Goal: Task Accomplishment & Management: Use online tool/utility

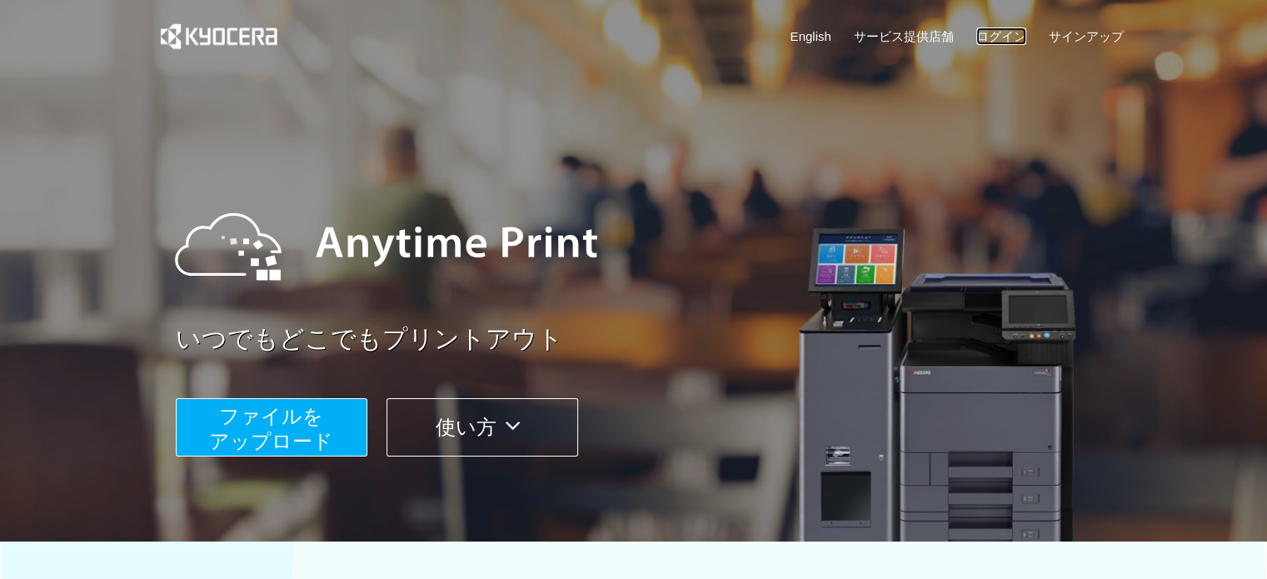
click at [990, 33] on link "ログイン" at bounding box center [1002, 35] width 50 height 17
click at [1007, 30] on link "ログイン" at bounding box center [1002, 35] width 50 height 17
click at [1000, 36] on link "ログイン" at bounding box center [1002, 35] width 50 height 17
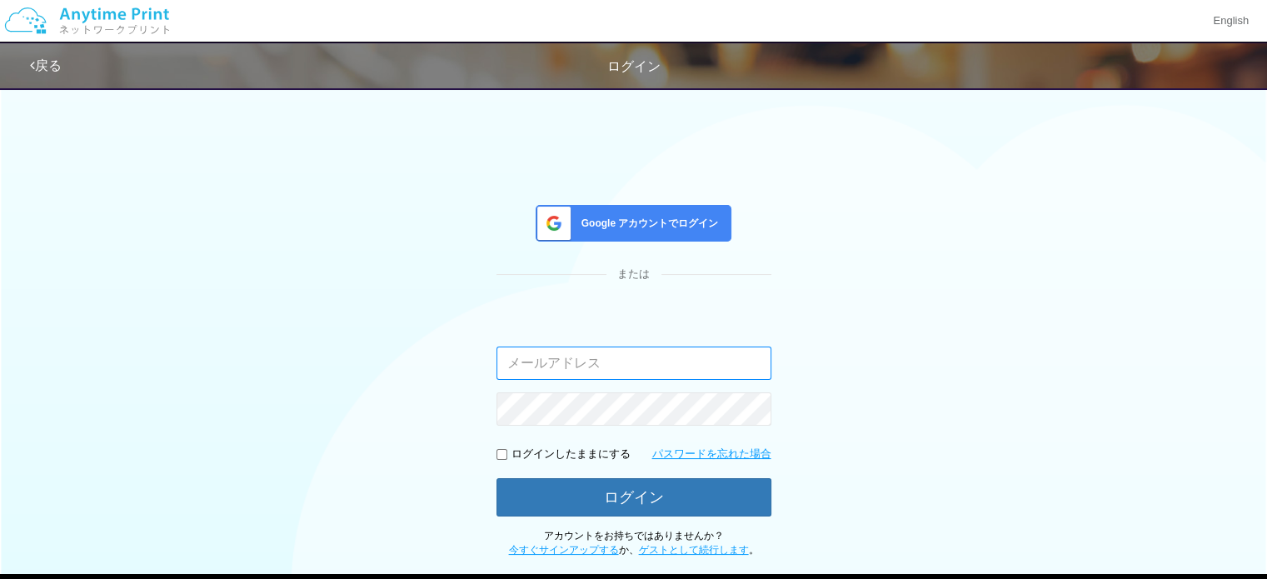
click at [587, 357] on input "email" at bounding box center [634, 363] width 275 height 33
click at [635, 210] on div "Google アカウントでログイン" at bounding box center [634, 223] width 196 height 37
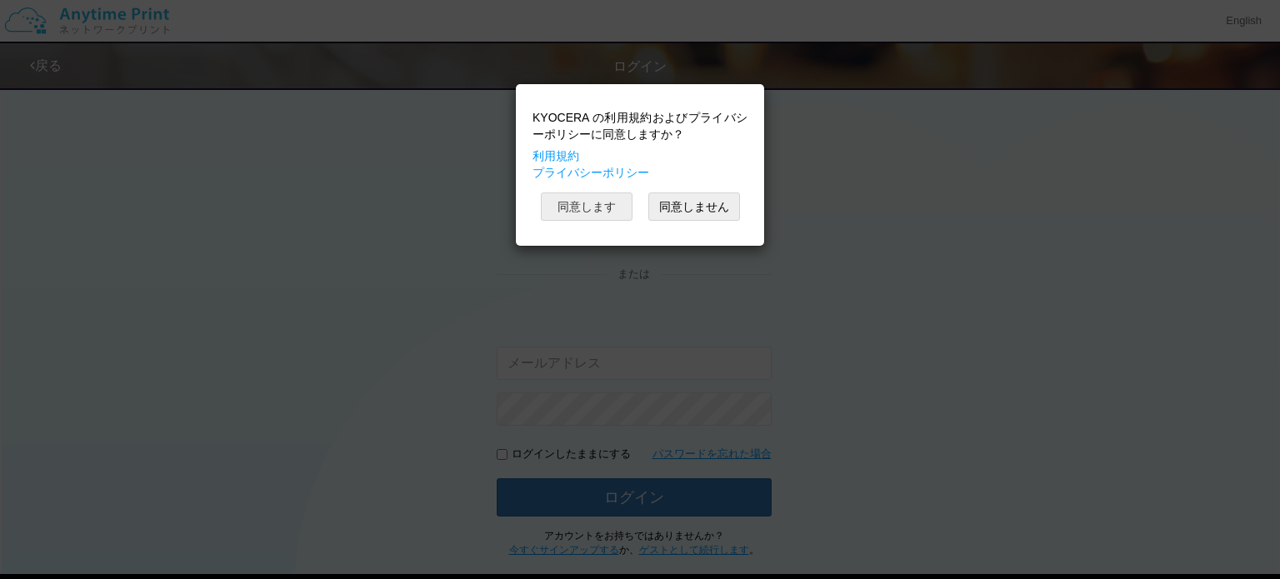
click at [594, 215] on button "同意します" at bounding box center [587, 206] width 92 height 28
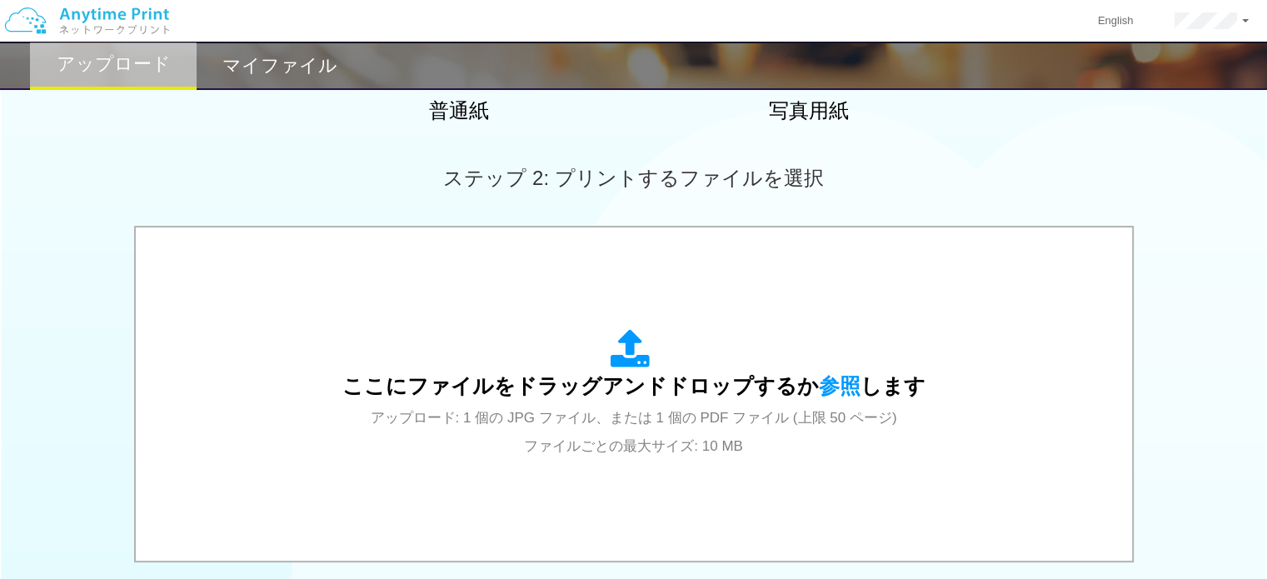
scroll to position [407, 0]
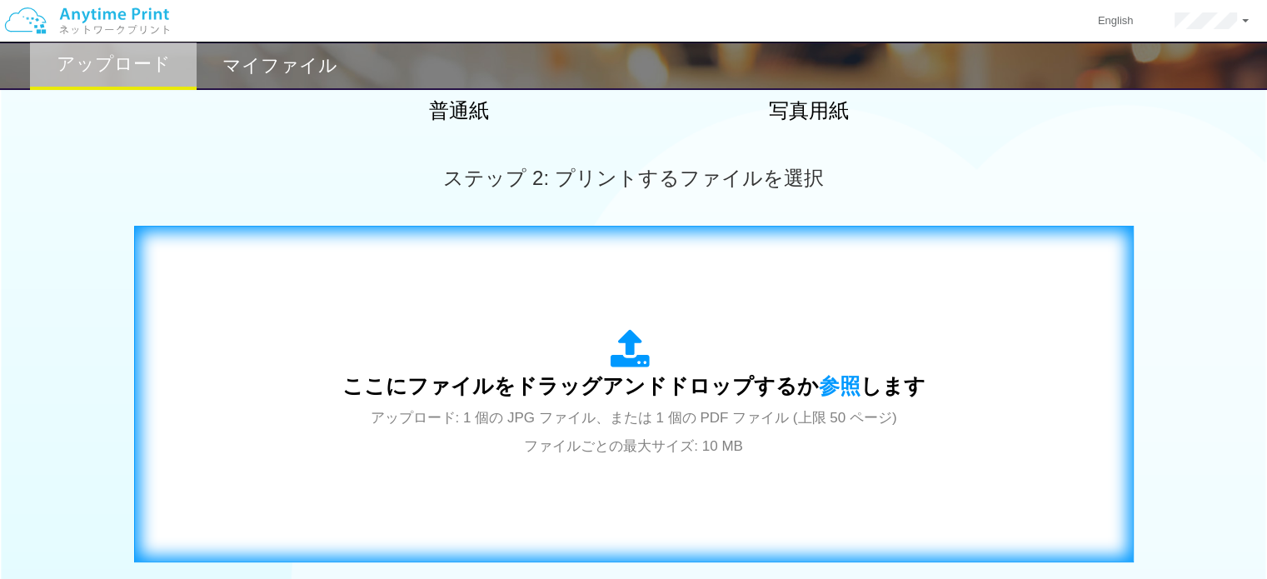
click at [734, 345] on div "ここにファイルをドラッグアンドドロップするか 参照 します アップロード: 1 個の JPG ファイル、または 1 個の PDF ファイル (上限 50 ペー…" at bounding box center [633, 394] width 583 height 130
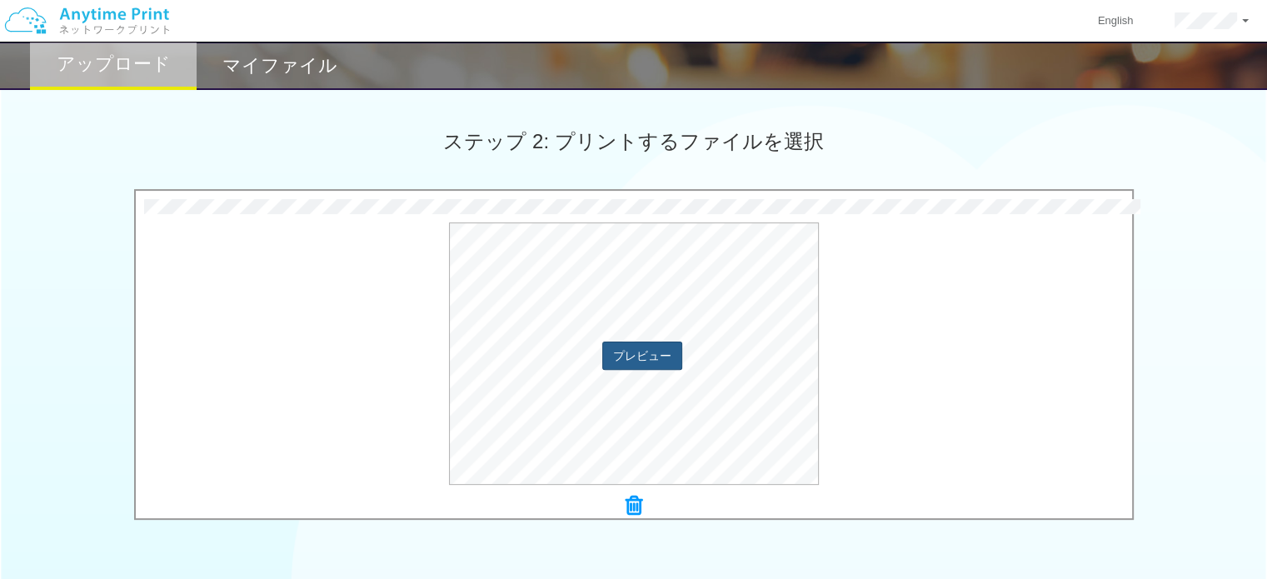
scroll to position [435, 0]
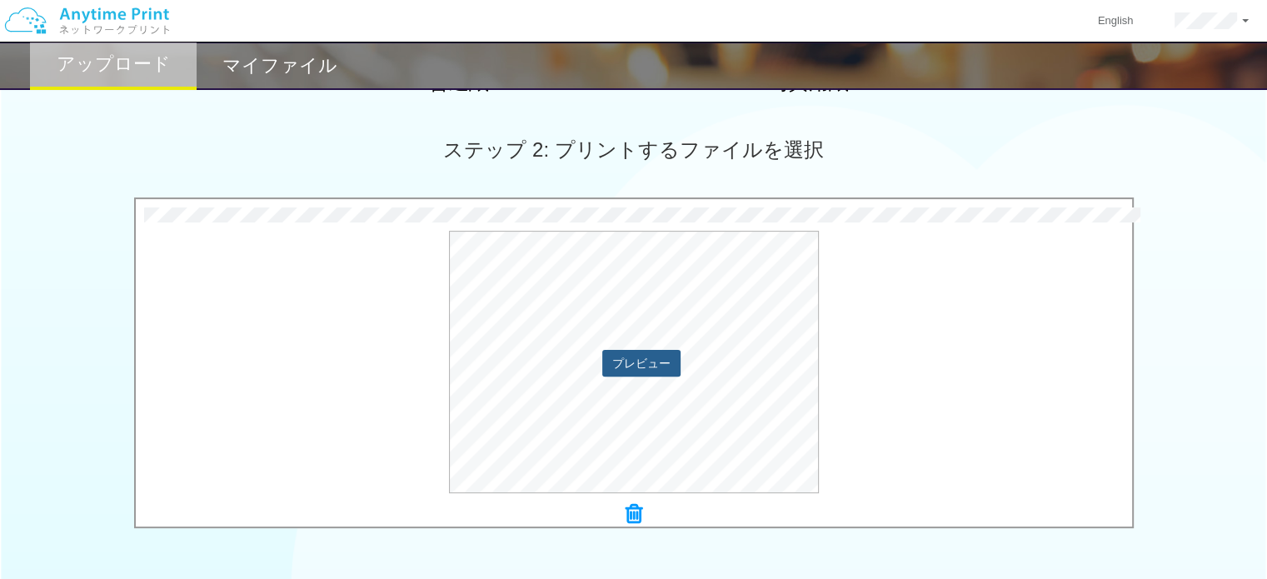
click at [660, 371] on button "プレビュー" at bounding box center [641, 363] width 78 height 27
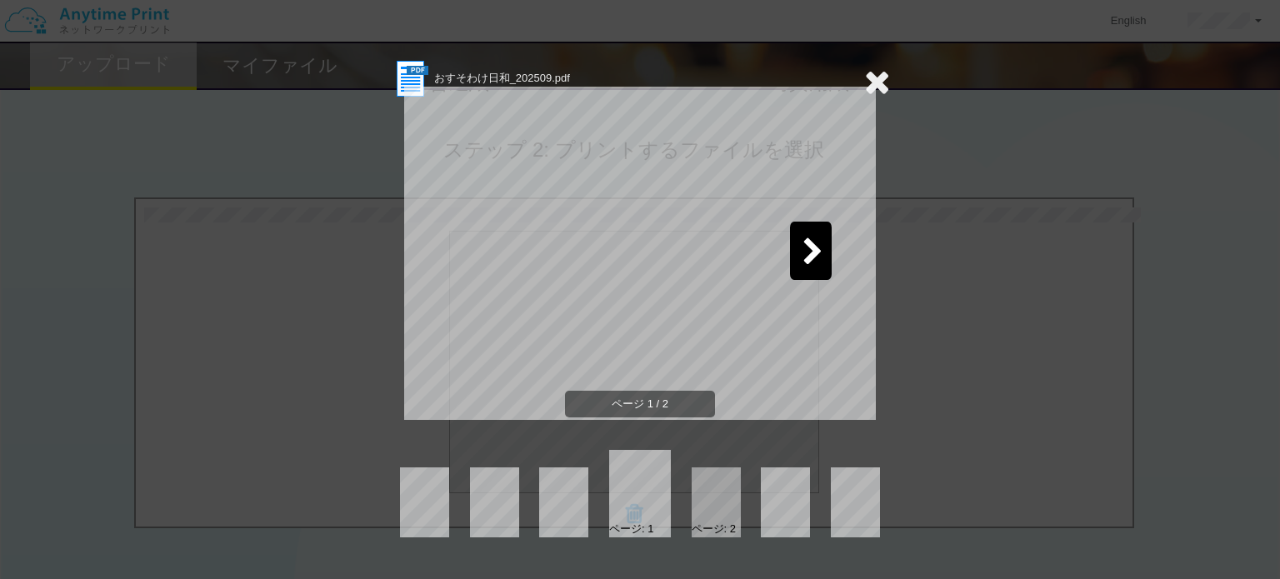
click at [807, 252] on icon at bounding box center [812, 252] width 21 height 29
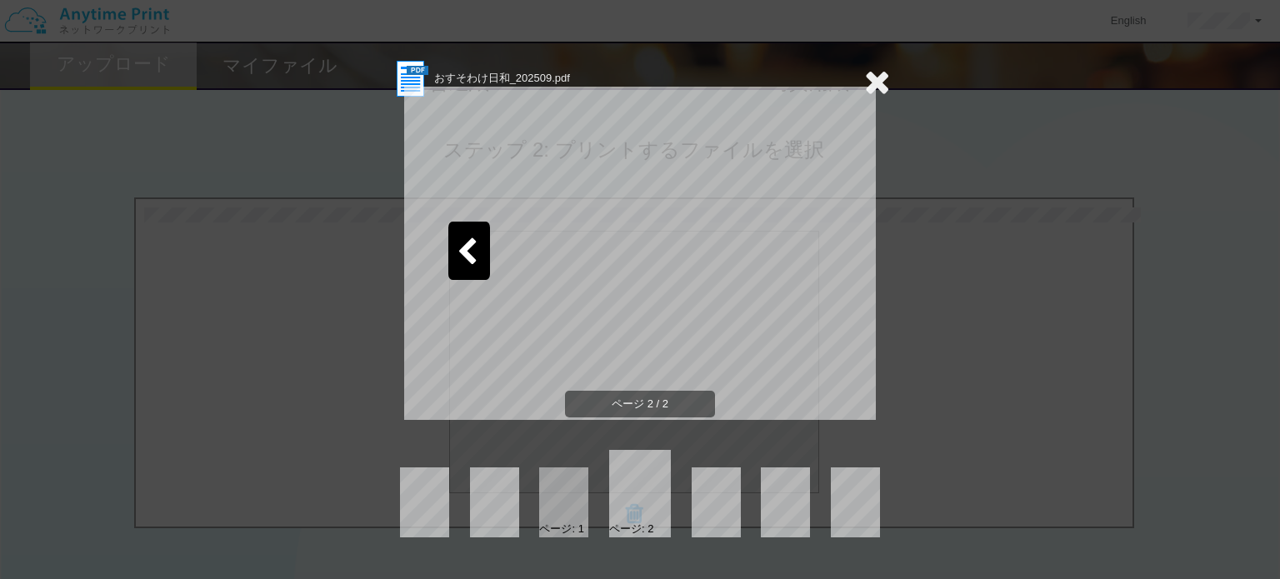
click at [882, 81] on icon at bounding box center [877, 81] width 26 height 33
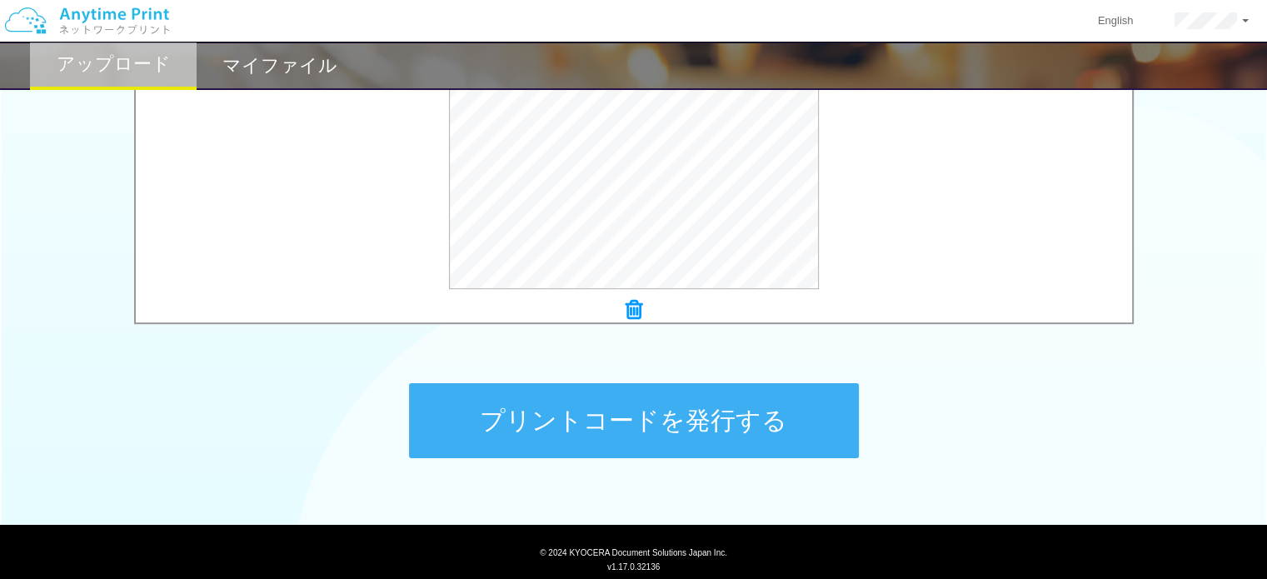
scroll to position [687, 0]
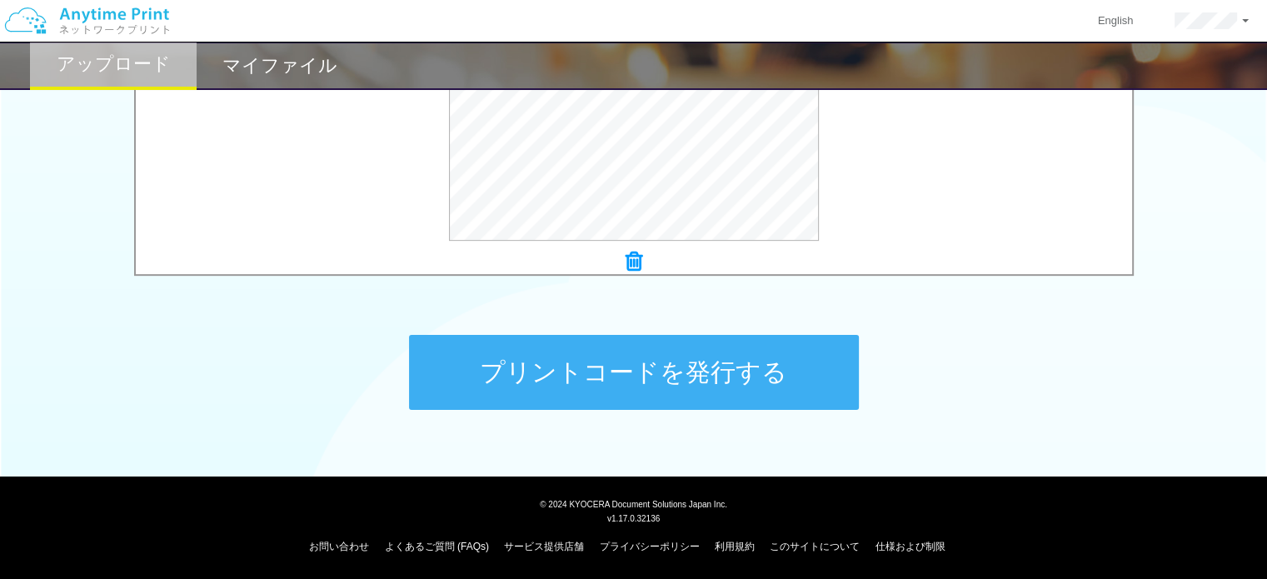
click at [767, 359] on button "プリントコードを発行する" at bounding box center [634, 372] width 450 height 75
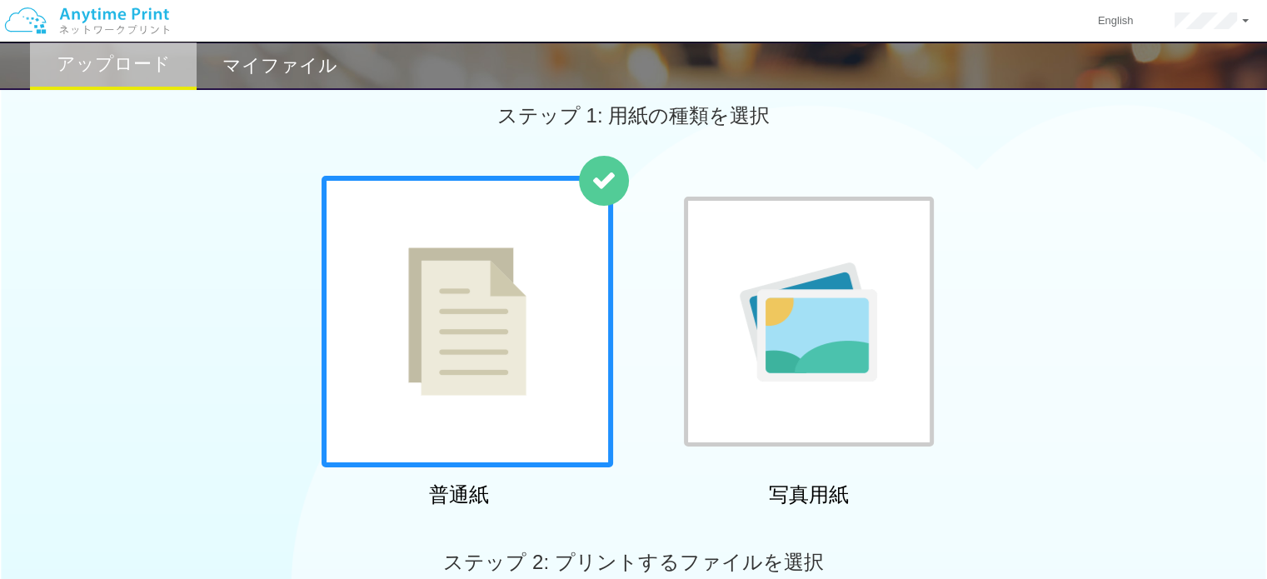
scroll to position [0, 0]
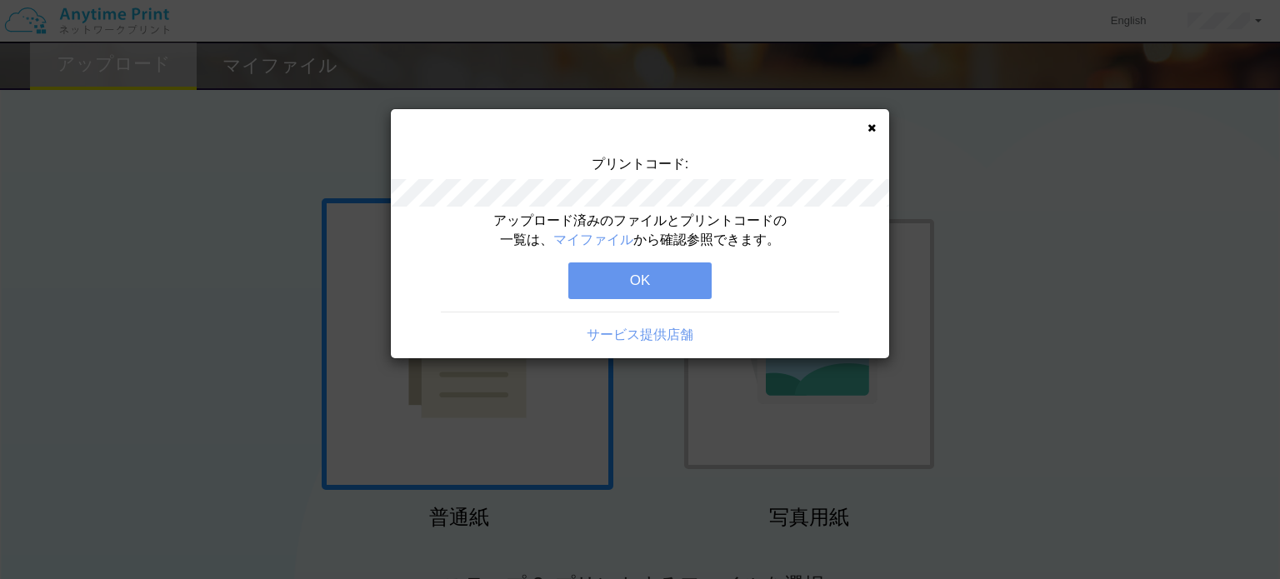
click at [642, 284] on button "OK" at bounding box center [639, 280] width 143 height 37
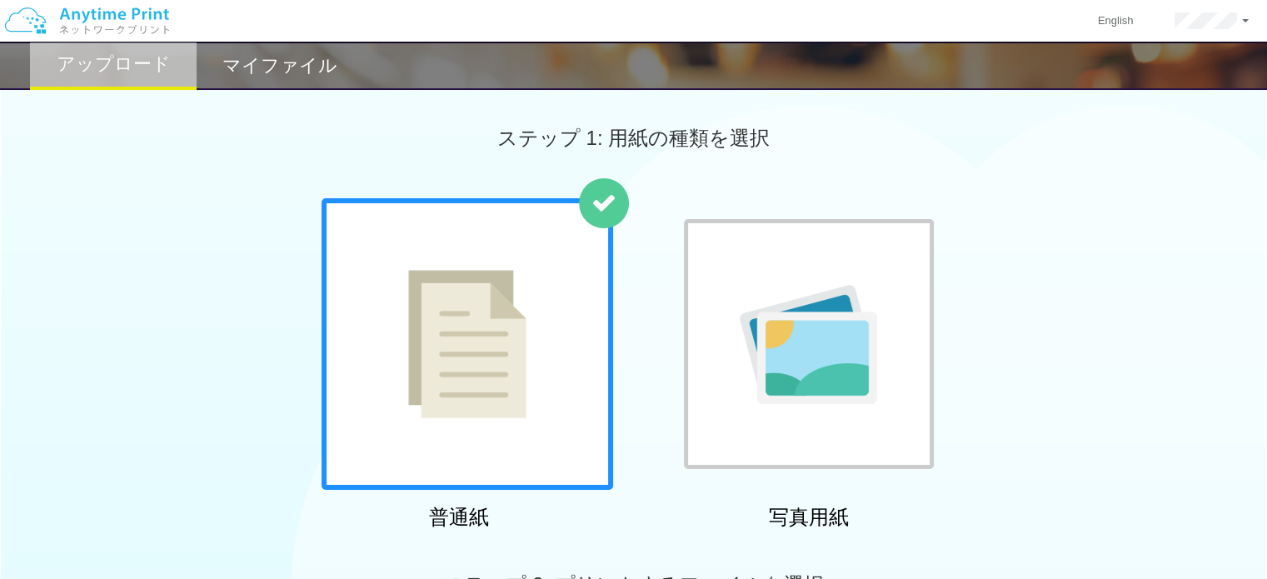
click at [296, 69] on h2 "マイファイル" at bounding box center [279, 66] width 115 height 20
